Goal: Task Accomplishment & Management: Use online tool/utility

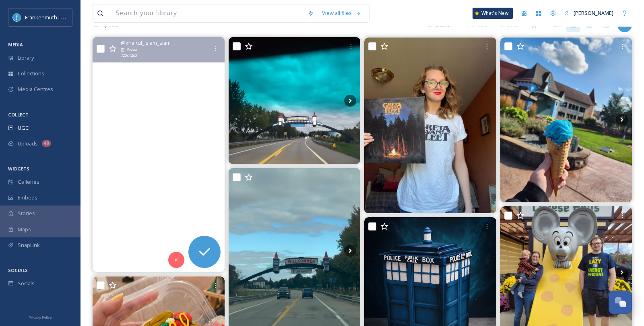
scroll to position [123, 0]
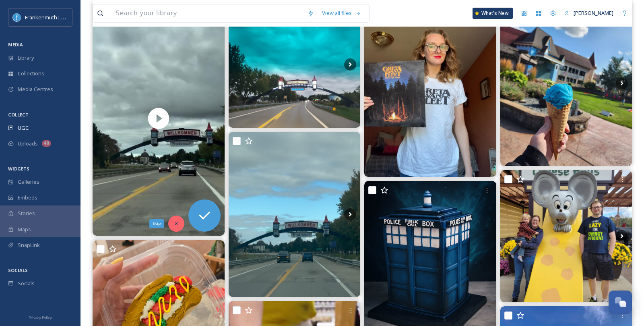
click at [173, 218] on div "Skip" at bounding box center [176, 223] width 16 height 16
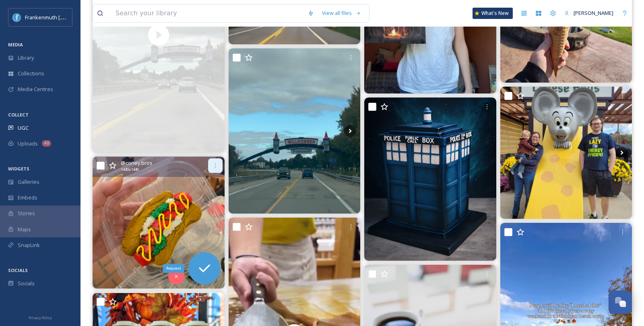
scroll to position [235, 0]
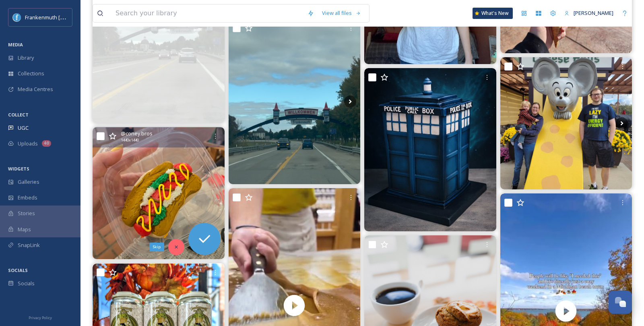
click at [178, 252] on div "Skip" at bounding box center [176, 247] width 16 height 16
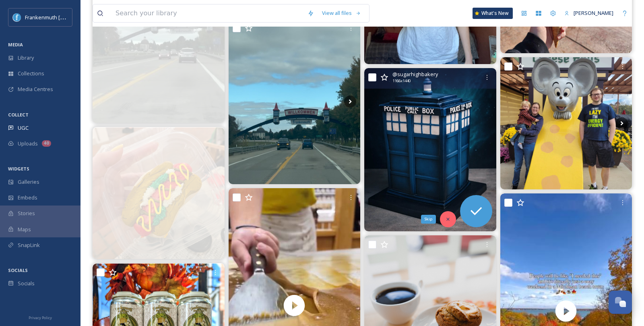
click at [448, 224] on div "Skip" at bounding box center [448, 219] width 16 height 16
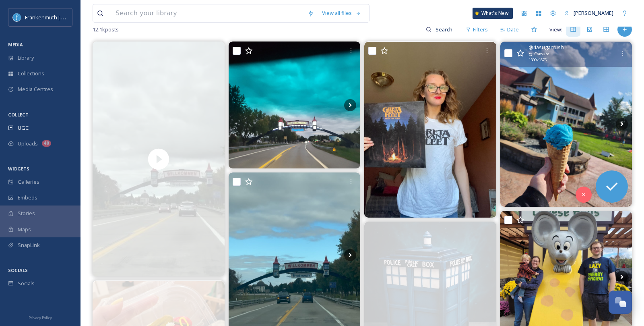
scroll to position [81, 0]
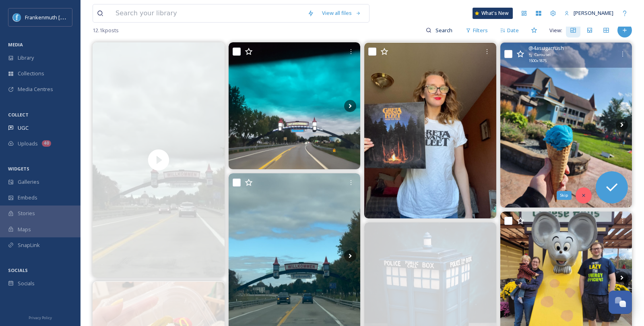
click at [581, 194] on icon at bounding box center [584, 195] width 6 height 6
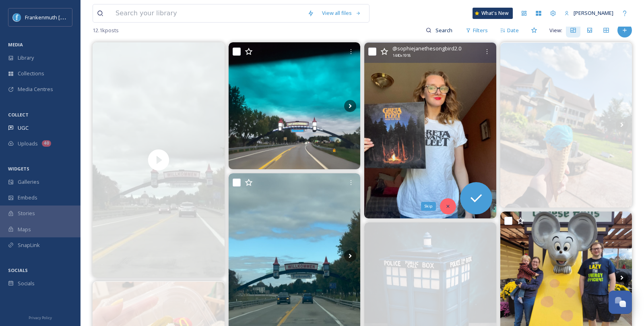
click at [449, 209] on div "Skip" at bounding box center [448, 206] width 16 height 16
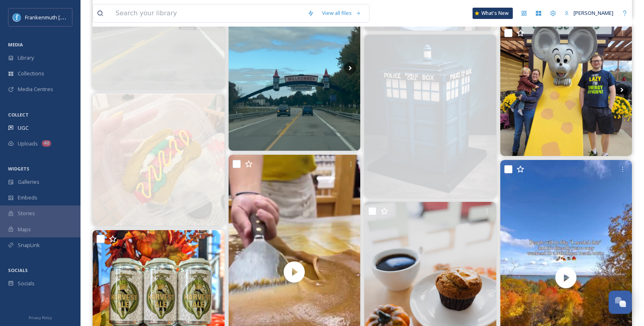
scroll to position [402, 0]
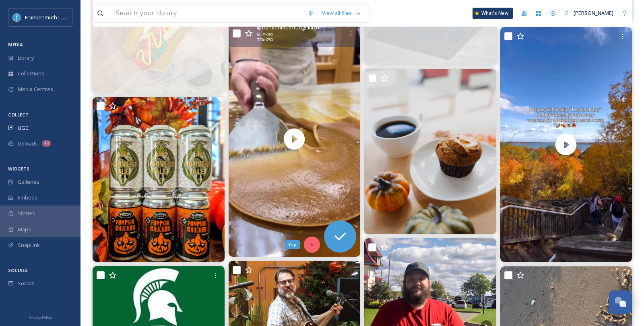
click at [311, 243] on icon at bounding box center [311, 244] width 3 height 3
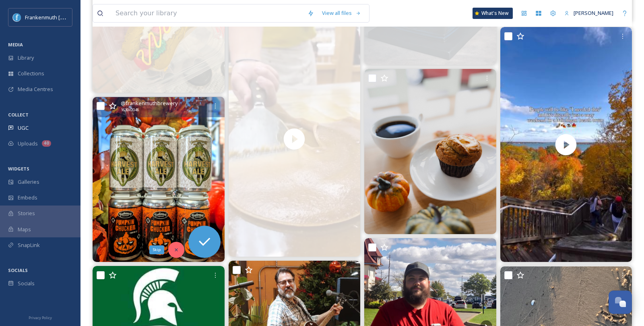
click at [179, 253] on div "Skip" at bounding box center [176, 249] width 16 height 16
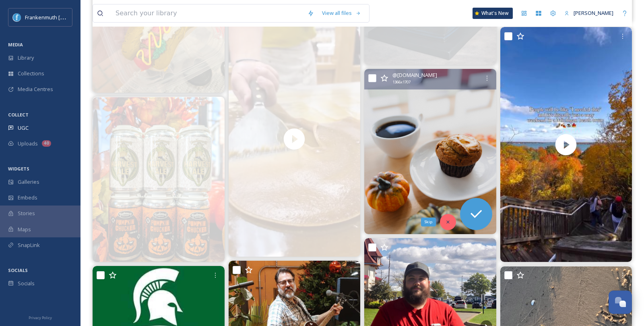
click at [451, 215] on div "Skip" at bounding box center [448, 222] width 16 height 16
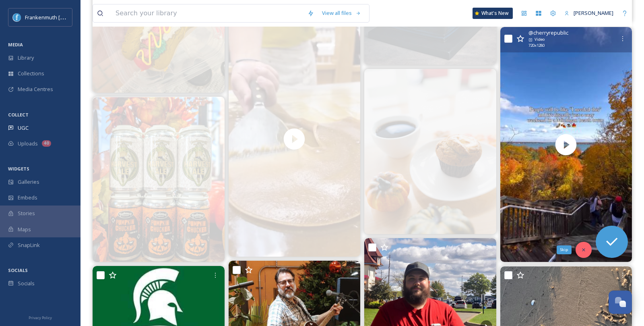
click at [585, 244] on div "Skip" at bounding box center [583, 249] width 16 height 16
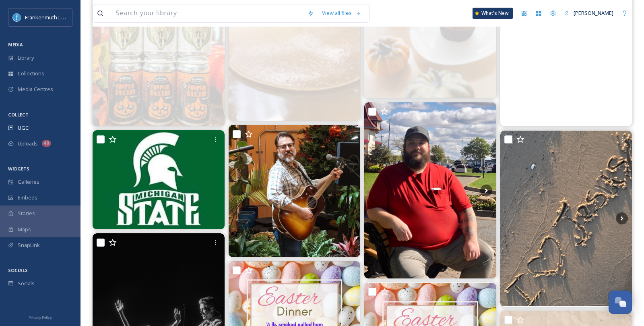
scroll to position [583, 0]
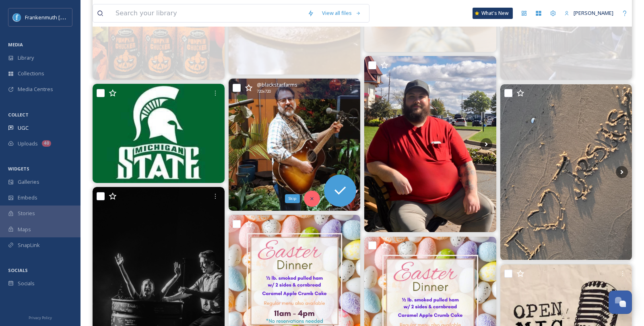
click at [309, 202] on div "Skip" at bounding box center [312, 198] width 16 height 16
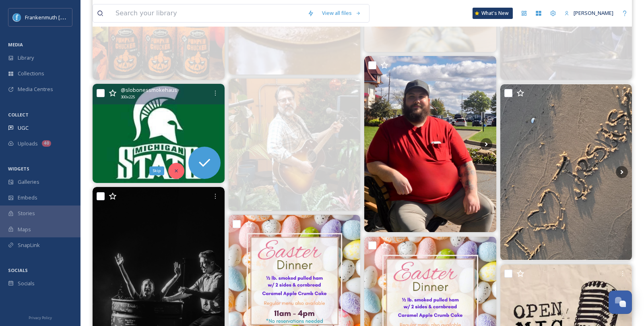
click at [175, 169] on icon at bounding box center [176, 170] width 3 height 3
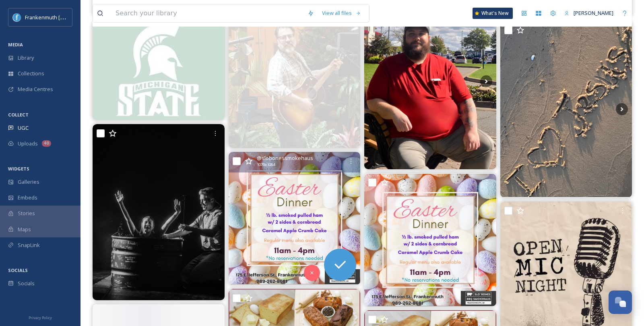
scroll to position [651, 0]
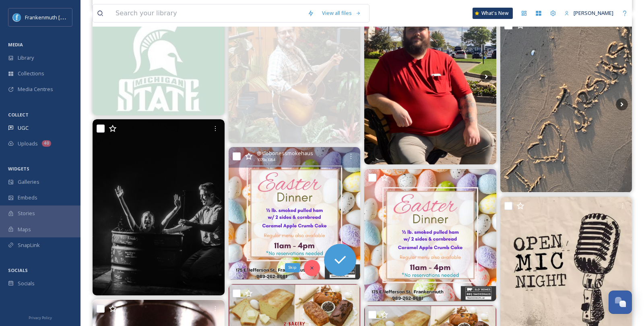
click at [307, 271] on div "Skip" at bounding box center [312, 268] width 16 height 16
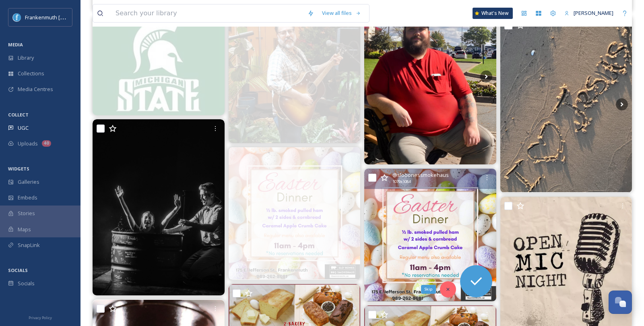
click at [448, 287] on icon at bounding box center [447, 288] width 3 height 3
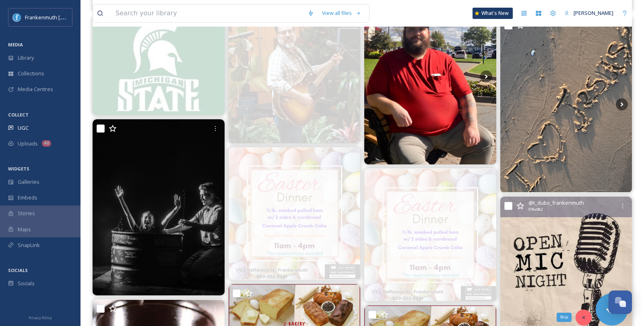
click at [587, 315] on div "Skip" at bounding box center [583, 317] width 16 height 16
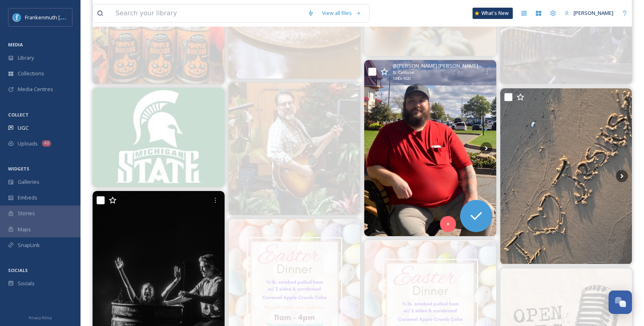
scroll to position [576, 0]
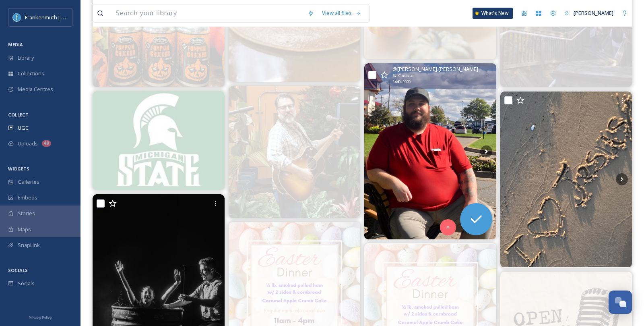
click at [472, 124] on img at bounding box center [430, 151] width 132 height 176
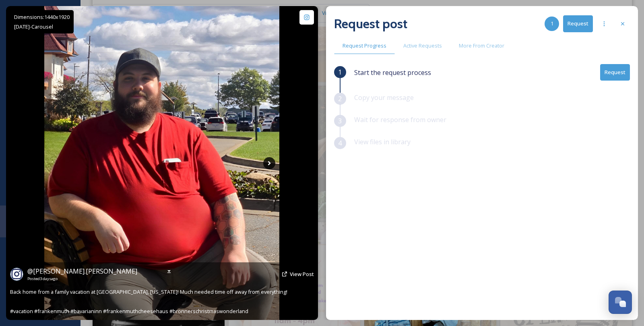
click at [272, 163] on icon at bounding box center [269, 163] width 12 height 12
click at [272, 162] on icon at bounding box center [269, 163] width 12 height 12
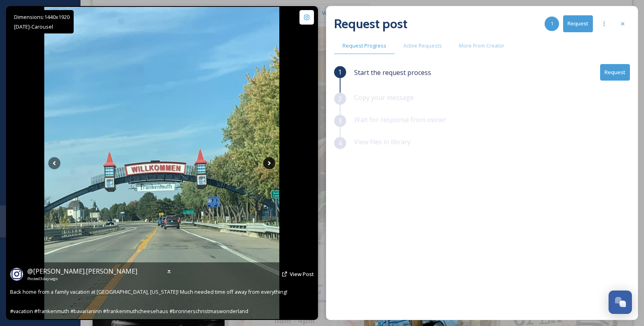
click at [272, 162] on icon at bounding box center [269, 163] width 12 height 12
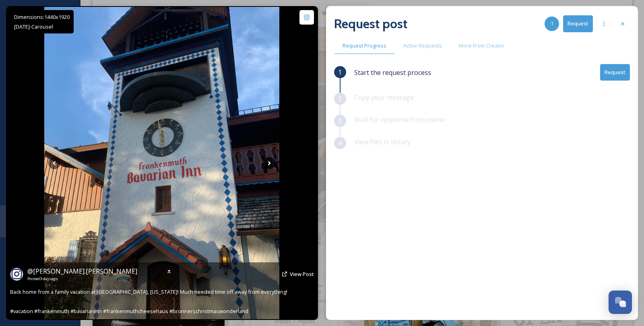
click at [271, 163] on icon at bounding box center [269, 163] width 12 height 12
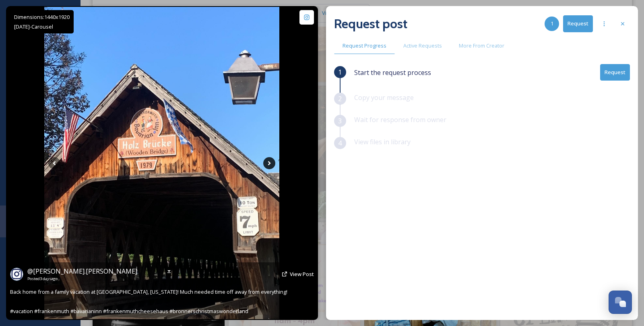
click at [270, 165] on icon at bounding box center [269, 163] width 12 height 12
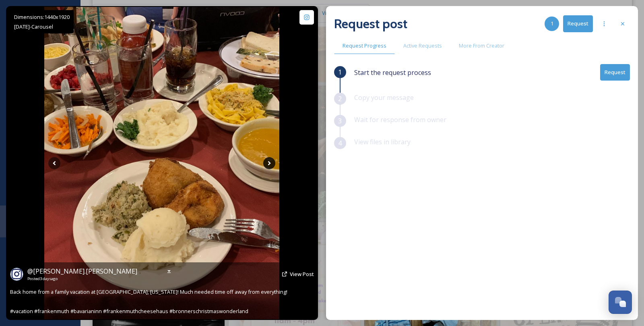
click at [270, 165] on icon at bounding box center [269, 163] width 12 height 12
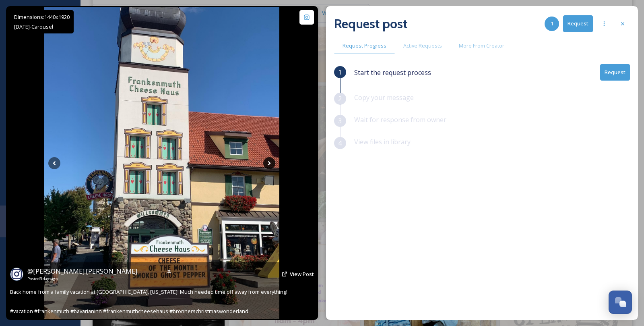
click at [270, 165] on icon at bounding box center [269, 163] width 12 height 12
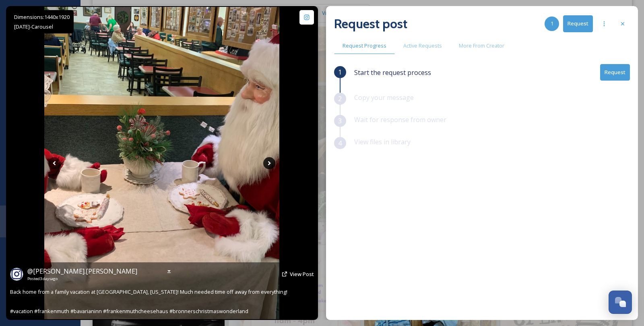
click at [270, 165] on icon at bounding box center [269, 163] width 12 height 12
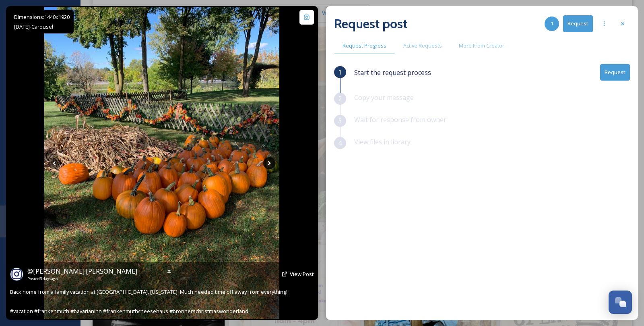
click at [270, 165] on icon at bounding box center [269, 163] width 12 height 12
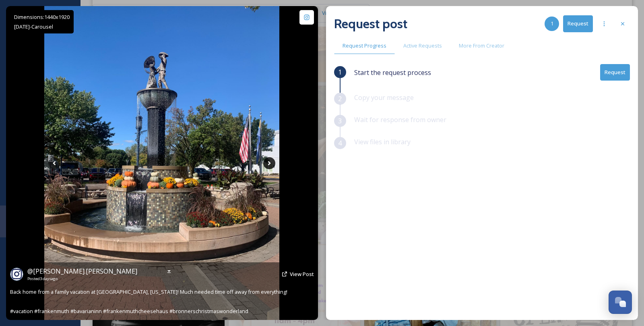
click at [270, 165] on icon at bounding box center [269, 163] width 12 height 12
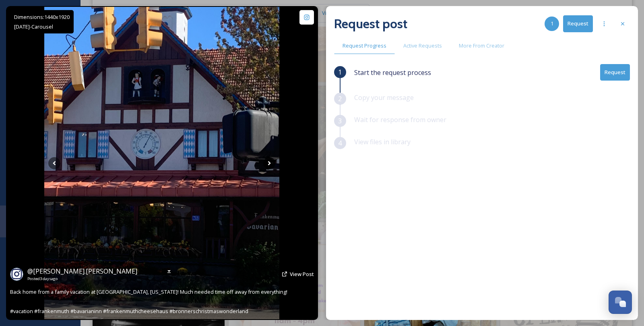
click at [270, 165] on icon at bounding box center [269, 163] width 12 height 12
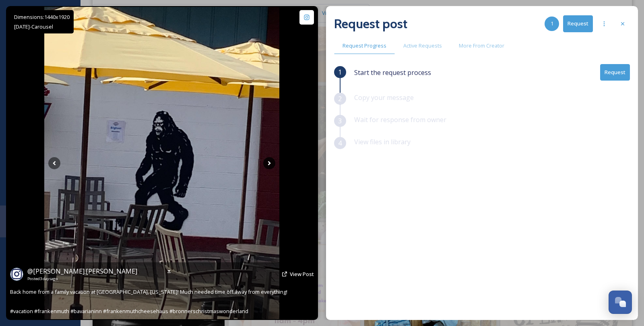
click at [270, 165] on icon at bounding box center [269, 163] width 12 height 12
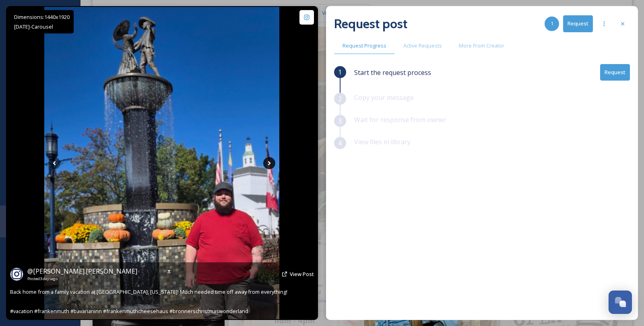
click at [270, 164] on icon at bounding box center [269, 163] width 12 height 12
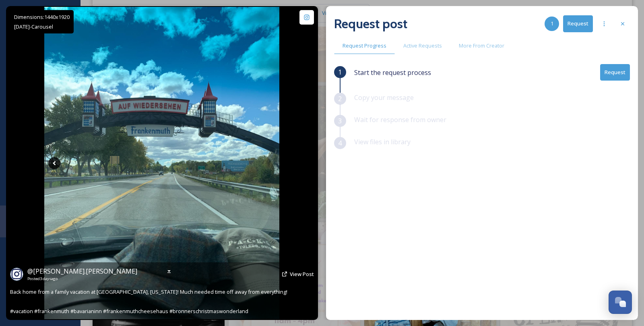
click at [51, 163] on icon at bounding box center [54, 163] width 12 height 12
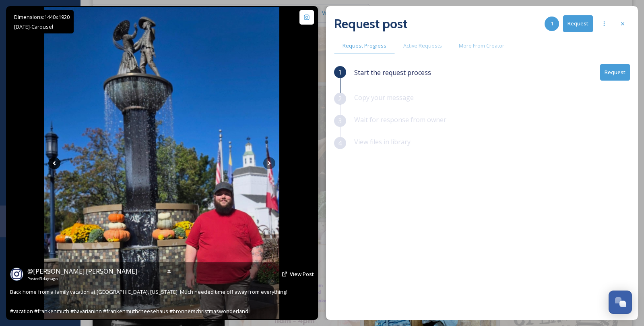
click at [51, 163] on icon at bounding box center [54, 163] width 12 height 12
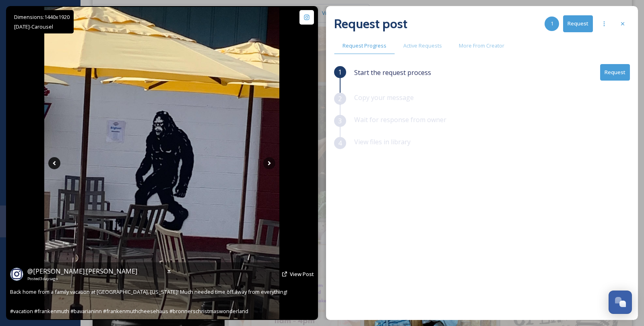
click at [51, 163] on icon at bounding box center [54, 163] width 12 height 12
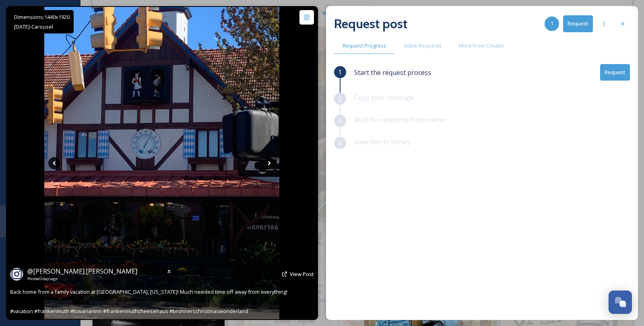
click at [51, 163] on icon at bounding box center [54, 163] width 12 height 12
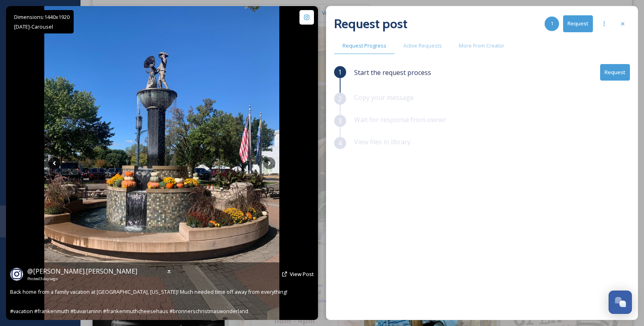
click at [51, 163] on icon at bounding box center [54, 163] width 12 height 12
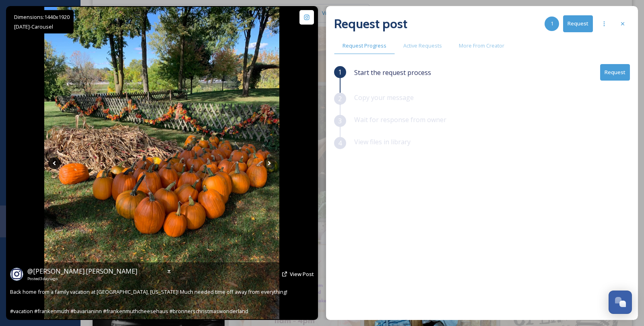
click at [51, 163] on icon at bounding box center [54, 163] width 12 height 12
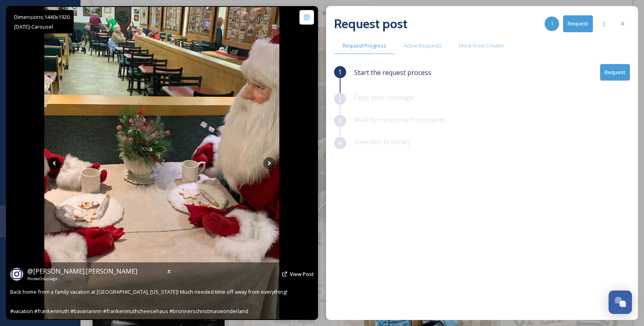
click at [51, 163] on icon at bounding box center [54, 163] width 12 height 12
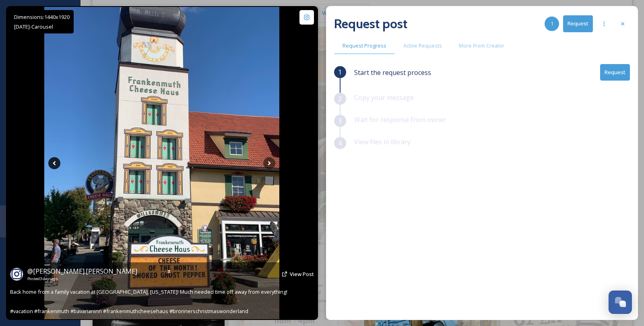
click at [51, 163] on icon at bounding box center [54, 163] width 12 height 12
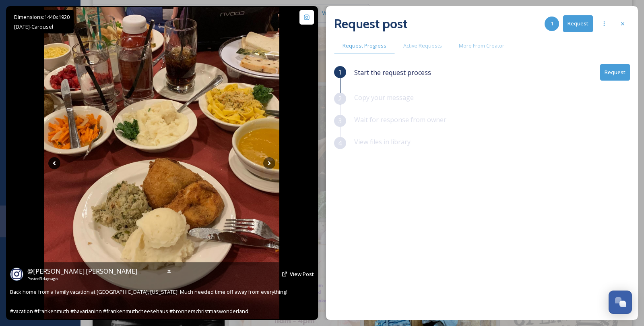
click at [51, 163] on icon at bounding box center [54, 163] width 12 height 12
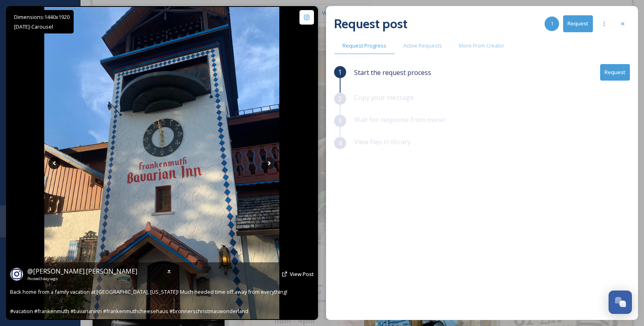
click at [51, 163] on icon at bounding box center [54, 163] width 12 height 12
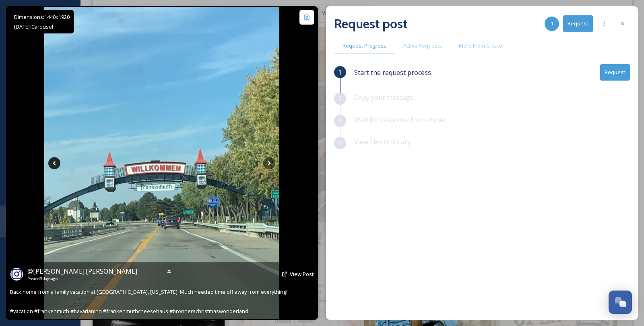
click at [51, 163] on icon at bounding box center [54, 163] width 12 height 12
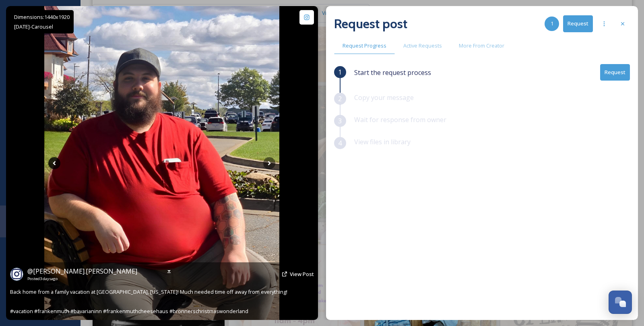
click at [51, 163] on icon at bounding box center [54, 163] width 12 height 12
click at [270, 162] on icon at bounding box center [269, 163] width 12 height 12
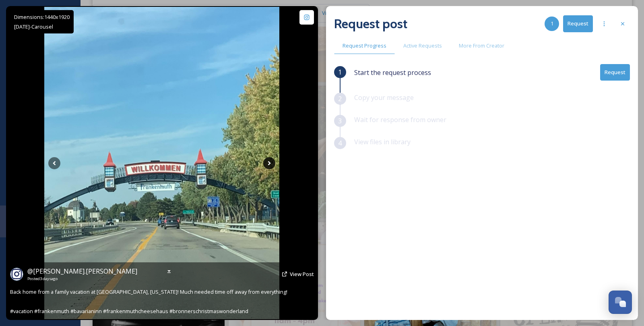
click at [270, 162] on icon at bounding box center [269, 163] width 12 height 12
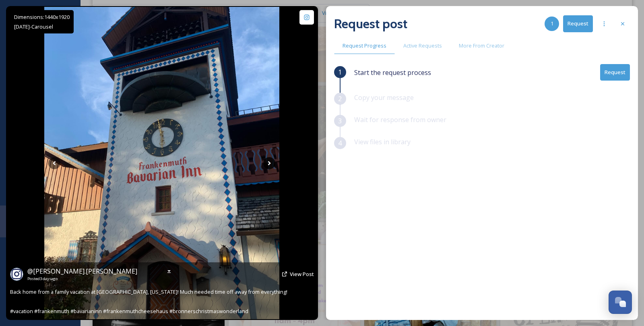
click at [270, 162] on icon at bounding box center [269, 163] width 12 height 12
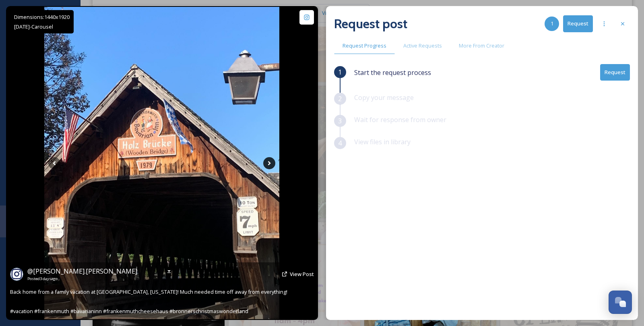
click at [270, 162] on icon at bounding box center [269, 163] width 12 height 12
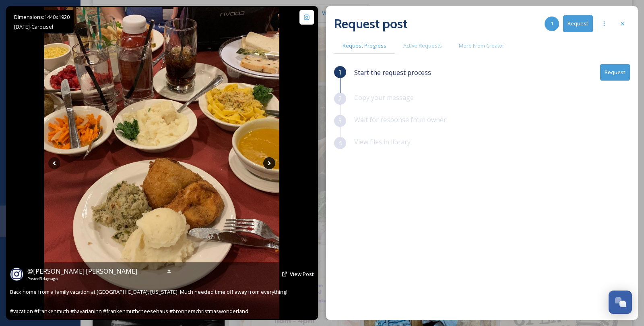
click at [270, 162] on icon at bounding box center [269, 163] width 12 height 12
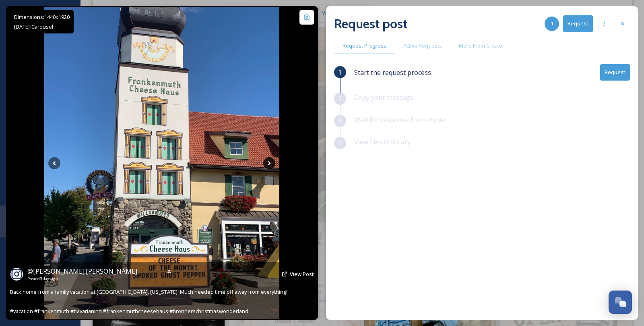
click at [270, 162] on icon at bounding box center [269, 163] width 12 height 12
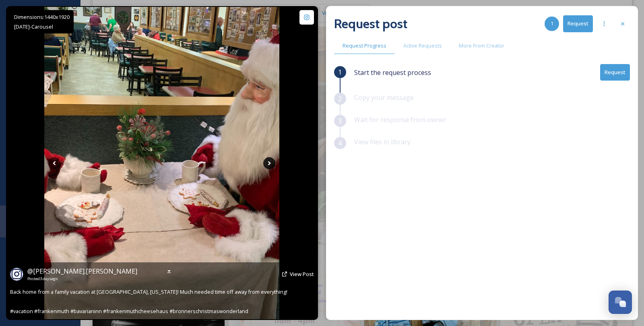
click at [270, 162] on icon at bounding box center [269, 163] width 12 height 12
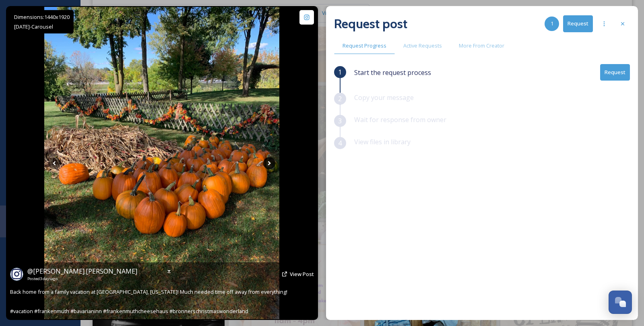
click at [270, 162] on icon at bounding box center [269, 163] width 12 height 12
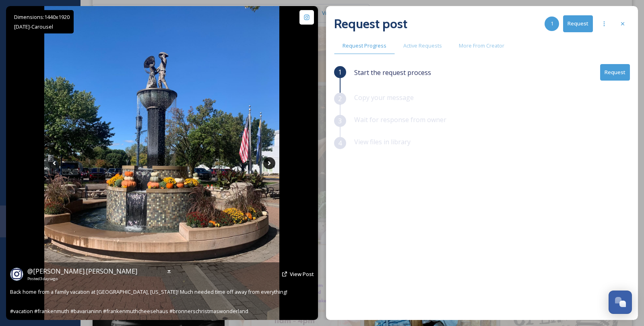
click at [270, 162] on icon at bounding box center [269, 163] width 12 height 12
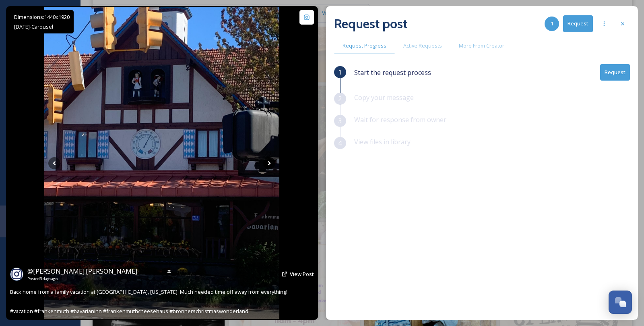
click at [270, 162] on icon at bounding box center [269, 163] width 12 height 12
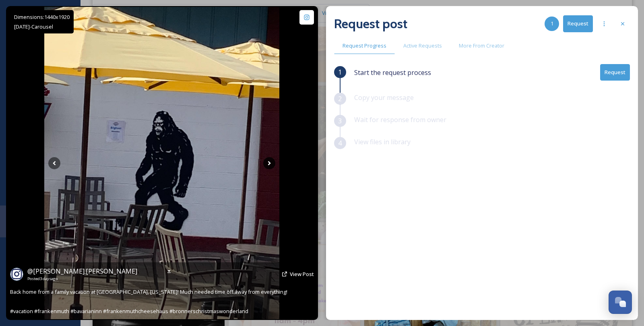
click at [270, 162] on icon at bounding box center [269, 163] width 12 height 12
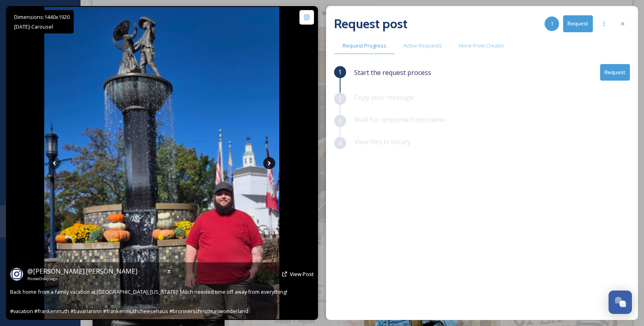
click at [270, 162] on icon at bounding box center [269, 163] width 12 height 12
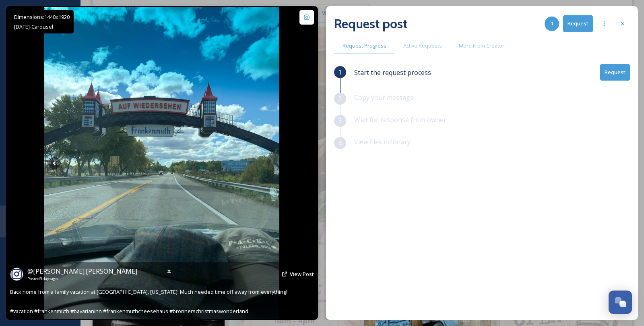
click at [270, 162] on icon at bounding box center [269, 163] width 12 height 12
click at [57, 167] on icon at bounding box center [54, 163] width 12 height 12
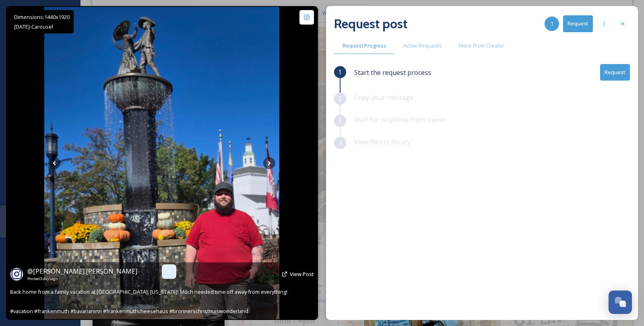
click at [171, 271] on icon at bounding box center [169, 271] width 6 height 6
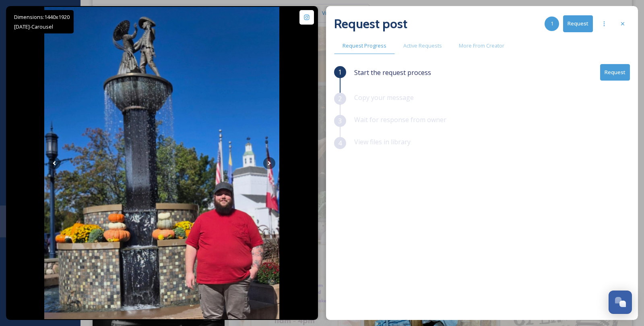
click at [610, 68] on button "Request" at bounding box center [615, 72] width 30 height 16
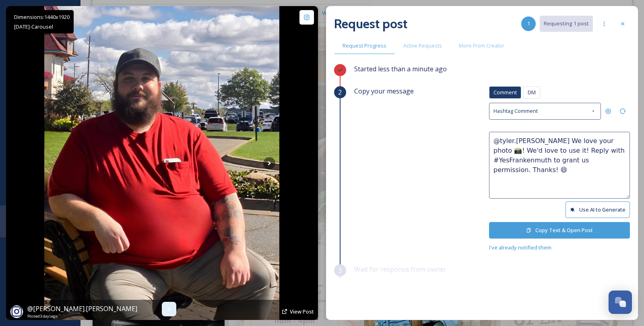
click at [171, 308] on icon at bounding box center [169, 308] width 6 height 6
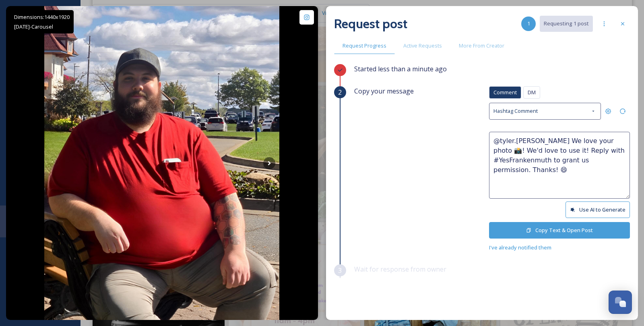
click at [543, 139] on textarea "@tyler.freshcorn We love your photo 📸! We'd love to use it! Reply with #YesFran…" at bounding box center [559, 165] width 141 height 67
click at [591, 148] on textarea "@tyler.freshcorn Thank you for visiting Frankenmuth! We love your photo 📸! We'd…" at bounding box center [559, 165] width 141 height 67
click at [530, 157] on textarea "@tyler.freshcorn Thank you for visiting Frankenmuth! We love your photos 📸! We'…" at bounding box center [559, 165] width 141 height 67
type textarea "@tyler.freshcorn Thank you for visiting Frankenmuth! We love your photos 📸! We'…"
click at [549, 235] on button "Copy Text & Open Post" at bounding box center [559, 230] width 141 height 16
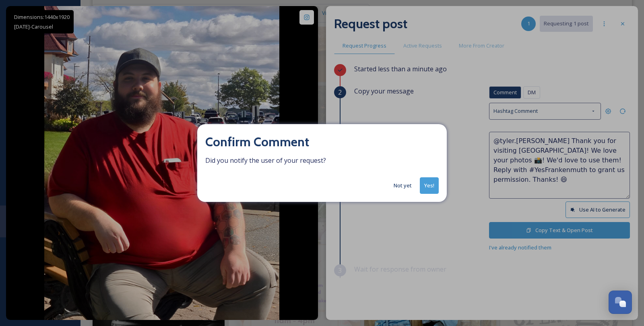
click at [434, 185] on button "Yes!" at bounding box center [429, 185] width 19 height 16
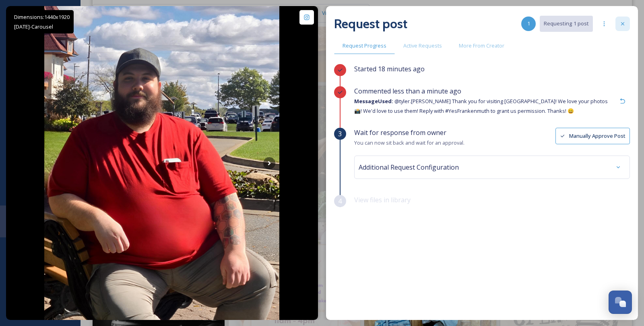
click at [627, 25] on div at bounding box center [622, 23] width 14 height 14
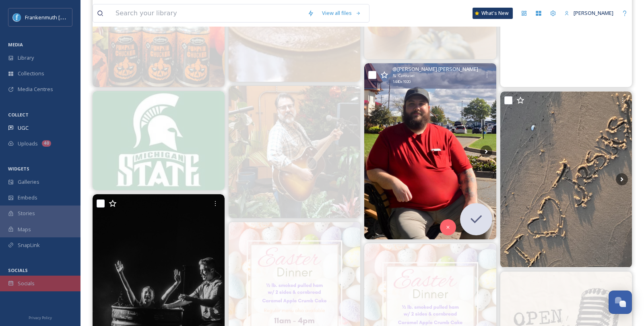
click at [25, 286] on span "Socials" at bounding box center [26, 283] width 17 height 8
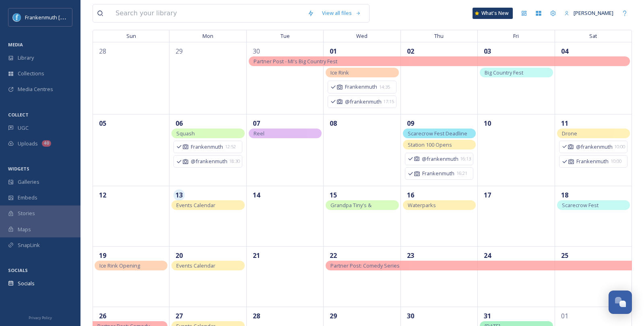
scroll to position [67, 0]
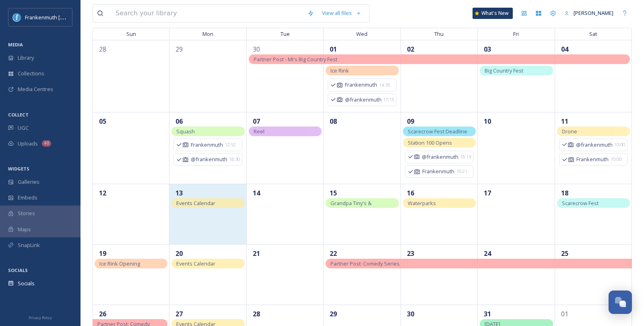
click at [195, 230] on div "13" at bounding box center [207, 213] width 77 height 60
click at [219, 239] on div "13" at bounding box center [207, 213] width 77 height 60
click at [223, 219] on div "13" at bounding box center [207, 213] width 77 height 60
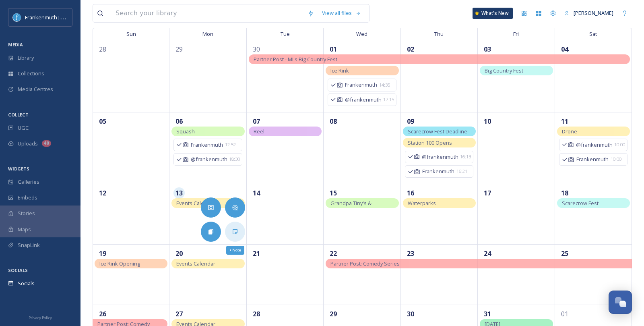
click at [236, 232] on icon at bounding box center [235, 231] width 5 height 5
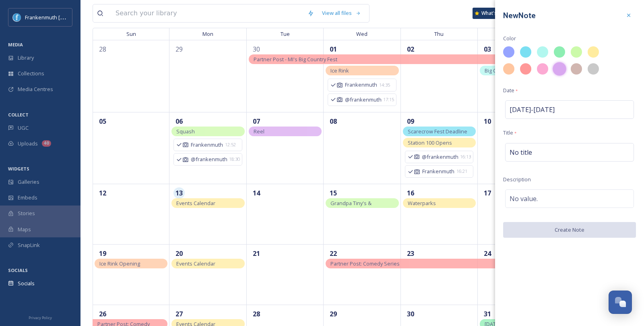
click at [558, 67] on div at bounding box center [559, 69] width 14 height 14
click at [525, 153] on span "No title" at bounding box center [520, 152] width 23 height 10
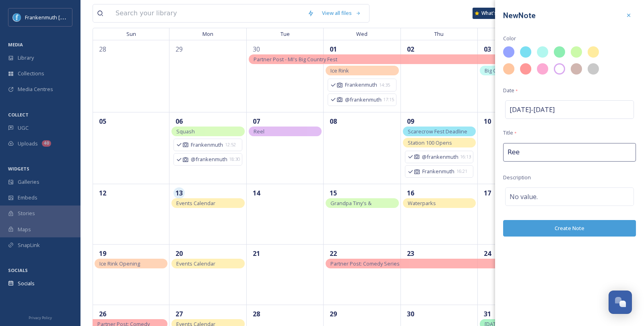
type input "Reel"
click at [560, 235] on div "New Note Color Date * Oct 13 - Oct 13 Title * Reel Description No value. Create…" at bounding box center [569, 123] width 149 height 246
click at [560, 232] on button "Create Note" at bounding box center [569, 230] width 133 height 16
